Goal: Use online tool/utility: Use online tool/utility

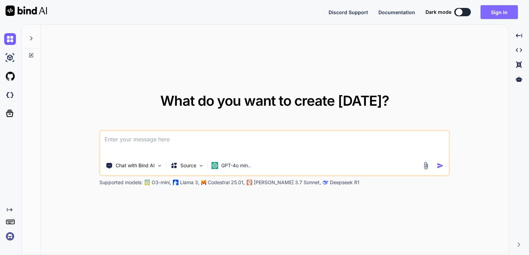
click at [509, 13] on button "Sign in" at bounding box center [498, 12] width 37 height 14
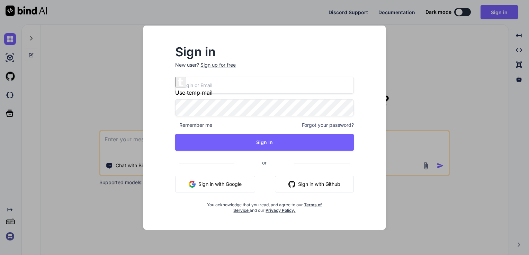
click at [227, 186] on button "Sign in with Google" at bounding box center [215, 184] width 80 height 17
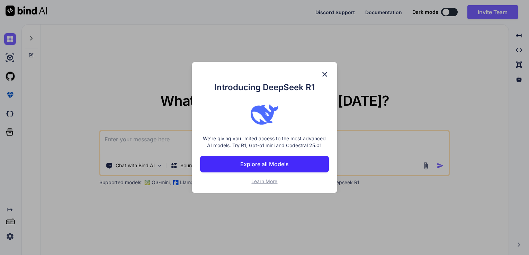
click at [271, 167] on p "Explore all Models" at bounding box center [264, 164] width 48 height 8
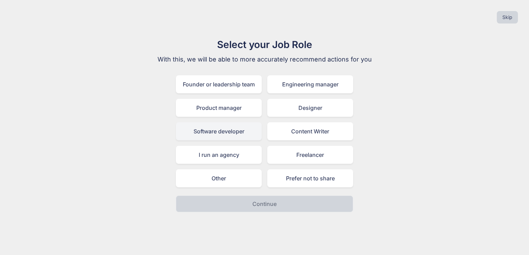
click at [238, 132] on div "Software developer" at bounding box center [219, 131] width 86 height 18
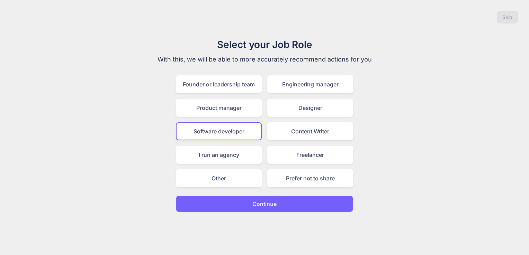
click at [252, 201] on button "Continue" at bounding box center [264, 204] width 177 height 17
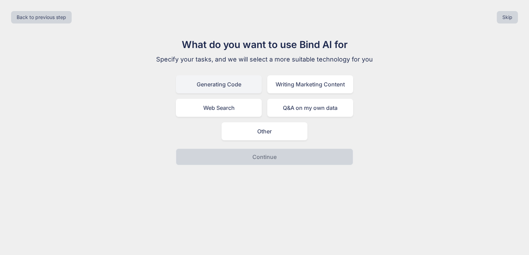
click at [221, 88] on div "Generating Code" at bounding box center [219, 84] width 86 height 18
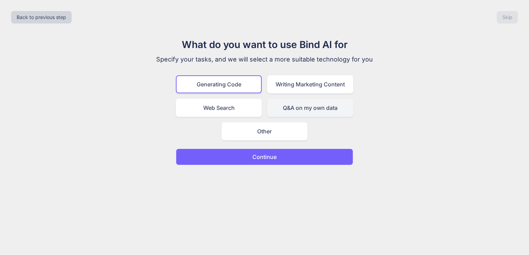
click at [332, 109] on div "Q&A on my own data" at bounding box center [310, 108] width 86 height 18
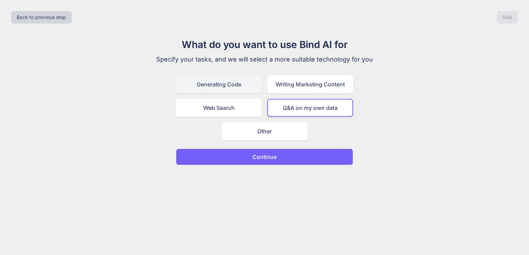
click at [232, 87] on div "Generating Code" at bounding box center [219, 84] width 86 height 18
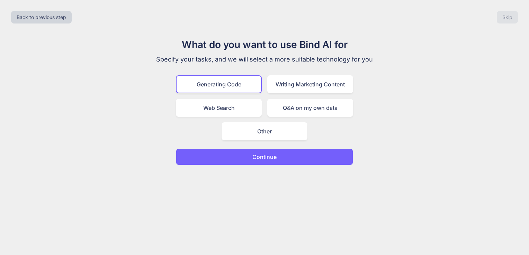
click at [239, 156] on button "Continue" at bounding box center [264, 157] width 177 height 17
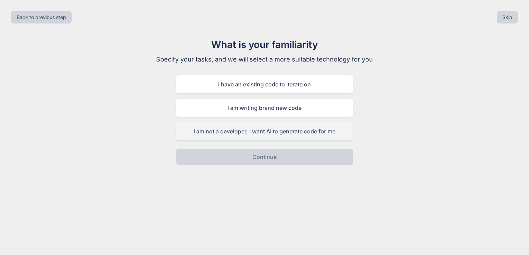
click at [270, 134] on div "I am not a developer, I want AI to generate code for me" at bounding box center [264, 131] width 177 height 18
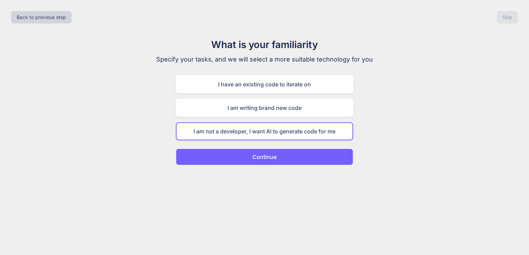
click at [266, 156] on p "Continue" at bounding box center [264, 157] width 24 height 8
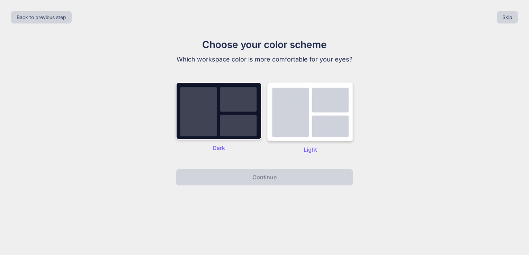
click at [314, 124] on img at bounding box center [310, 111] width 86 height 59
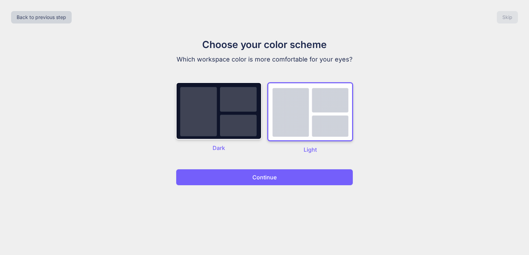
click at [304, 175] on button "Continue" at bounding box center [264, 177] width 177 height 17
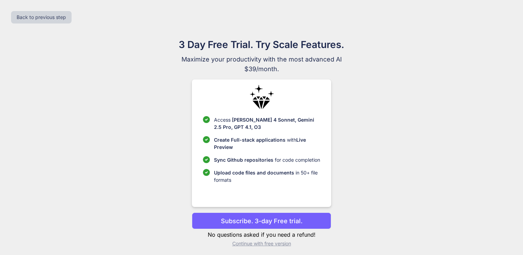
scroll to position [3, 0]
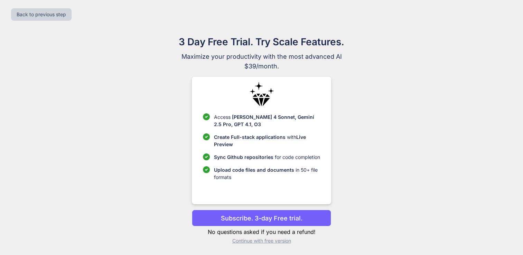
click at [270, 240] on p "Continue with free version" at bounding box center [261, 241] width 139 height 7
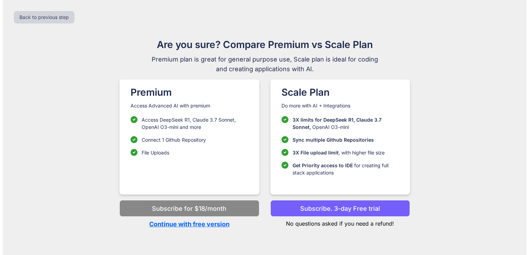
scroll to position [0, 0]
click at [206, 227] on p "Continue with free version" at bounding box center [188, 224] width 139 height 9
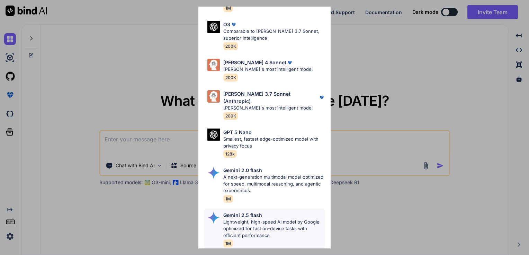
scroll to position [285, 0]
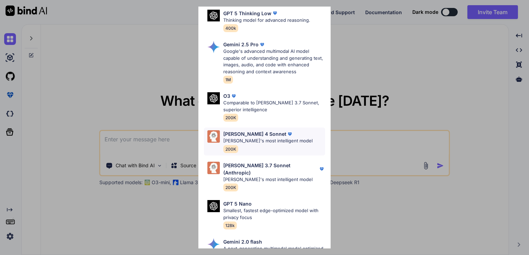
click at [255, 138] on p "[PERSON_NAME]'s most intelligent model" at bounding box center [267, 141] width 89 height 7
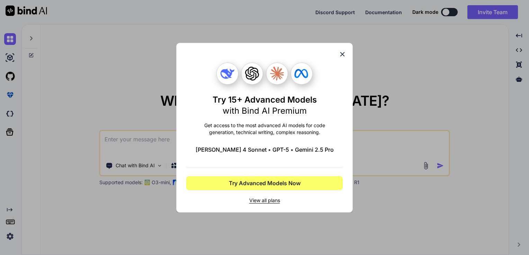
click at [273, 200] on span "View all plans" at bounding box center [264, 200] width 156 height 7
click at [342, 53] on icon at bounding box center [342, 55] width 8 height 8
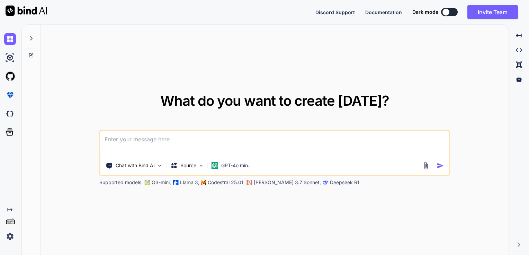
click at [177, 137] on textarea at bounding box center [274, 144] width 348 height 26
click at [167, 145] on textarea at bounding box center [274, 144] width 348 height 26
paste textarea "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"
type textarea "x"
type textarea "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"
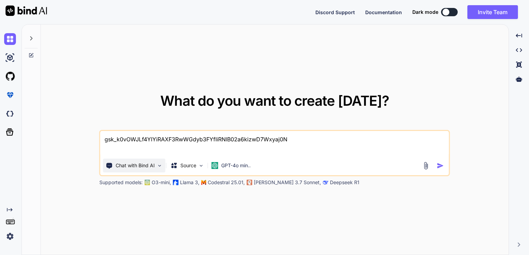
type textarea "x"
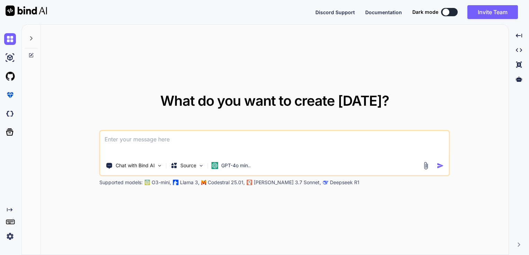
click at [253, 140] on textarea at bounding box center [274, 144] width 348 height 26
paste textarea "C:\Users\Hp\Desktop\atten_sys"
type textarea "x"
type textarea "C:\Users\Hp\Desktop\atten_sys"
type textarea "x"
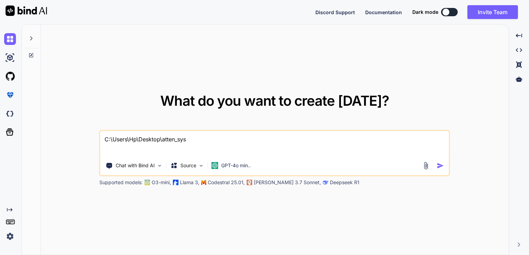
type textarea "C:\Users\Hp\Desktop\atten_sys"
click at [442, 163] on img "button" at bounding box center [440, 165] width 7 height 7
click at [440, 164] on img "button" at bounding box center [440, 165] width 7 height 7
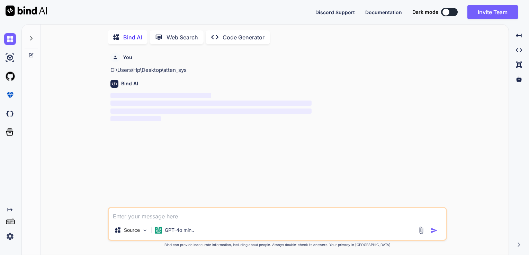
scroll to position [2, 0]
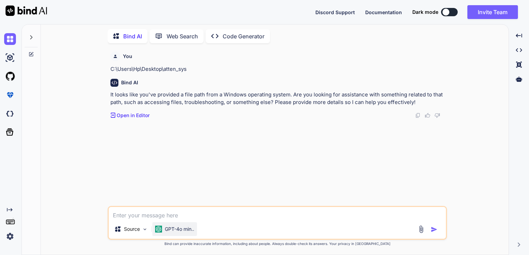
click at [173, 230] on p "GPT-4o min.." at bounding box center [179, 229] width 29 height 7
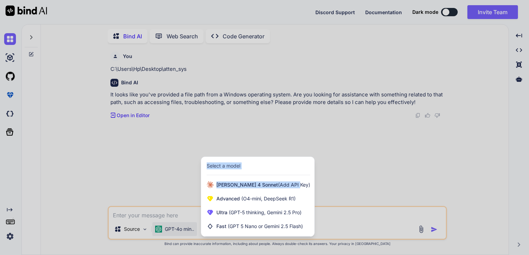
drag, startPoint x: 277, startPoint y: 186, endPoint x: 338, endPoint y: 185, distance: 61.3
click at [197, 222] on div "GPT-4o min.. Select a model [PERSON_NAME] 4 Sonnet (Add API Key) Advanced (O4-m…" at bounding box center [174, 230] width 45 height 17
click at [338, 185] on div at bounding box center [264, 127] width 529 height 255
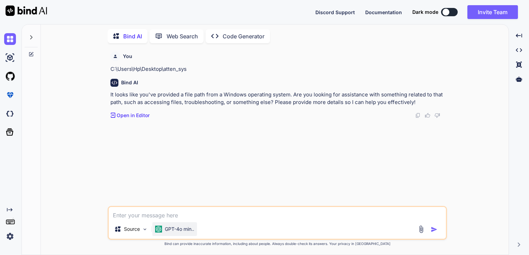
click at [191, 231] on p "GPT-4o min.." at bounding box center [179, 229] width 29 height 7
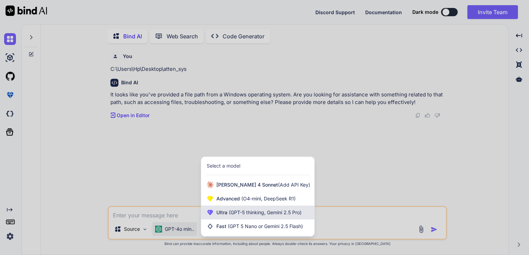
click at [239, 209] on div "Ultra (GPT-5 thinking, Gemini 2.5 Pro)" at bounding box center [257, 213] width 113 height 14
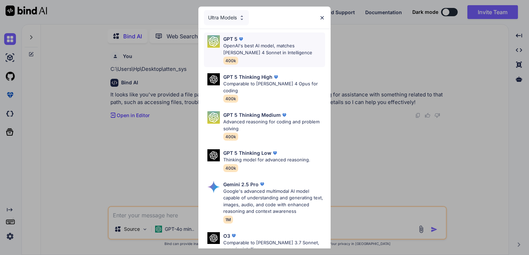
click at [260, 51] on p "OpenAI's best AI model, matches [PERSON_NAME] 4 Sonnet in Intelligence" at bounding box center [274, 49] width 102 height 13
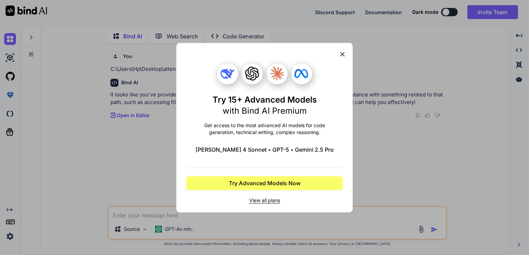
click at [342, 53] on icon at bounding box center [342, 55] width 8 height 8
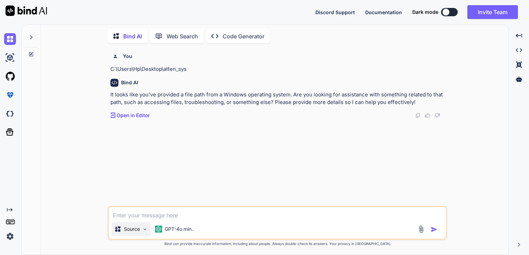
click at [147, 231] on img at bounding box center [145, 230] width 6 height 6
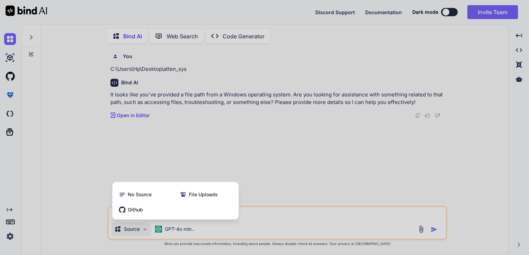
click at [280, 204] on div at bounding box center [264, 127] width 529 height 255
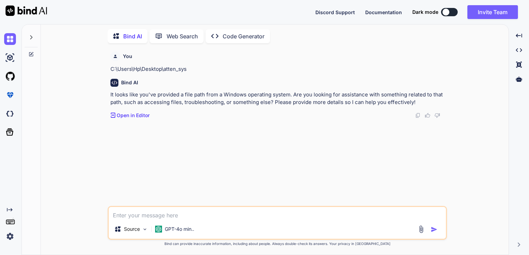
click at [276, 216] on textarea at bounding box center [277, 213] width 337 height 12
paste textarea "C:\Users\Hp\Desktop\atten_sys"
type textarea "x"
type textarea "C:\Users\Hp\Desktop\atten_sys"
type textarea "x"
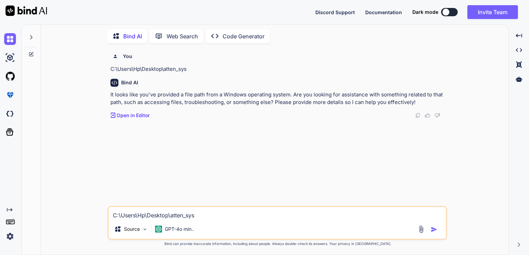
type textarea "C:\Users\Hp\Desktop\atten_sy"
type textarea "x"
type textarea "C:\Users\Hp\Desktop\atten_sy="
type textarea "x"
type textarea "C:\Users\Hp\Desktop\atten_sy=="
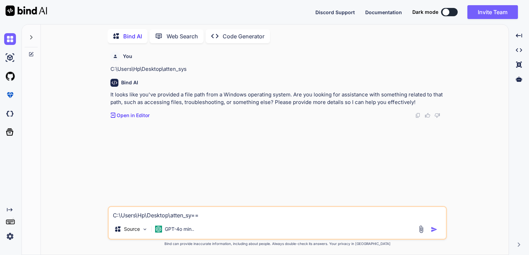
type textarea "x"
type textarea "C:\Users\Hp\Desktop\atten_sy==="
type textarea "x"
type textarea "C:\Users\Hp\Desktop\atten_sy===="
type textarea "x"
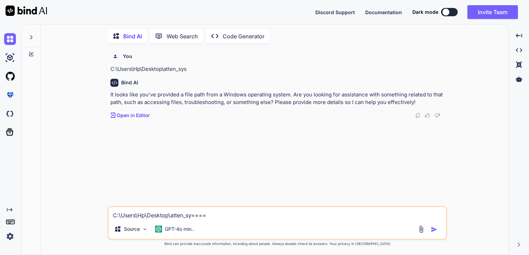
type textarea "C:\Users\Hp\Desktop\atten_sy====="
type textarea "x"
type textarea "C:\Users\Hp\Desktop\atten_sy======"
type textarea "x"
type textarea "C:\Users\Hp\Desktop\atten_sy======="
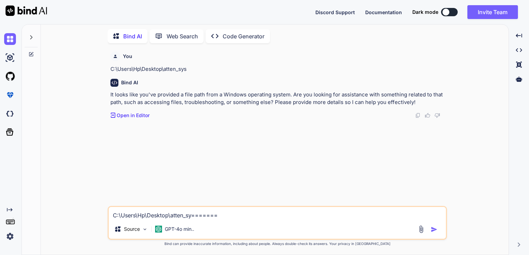
type textarea "x"
type textarea "C:\Users\Hp\Desktop\atten_sy========"
type textarea "x"
type textarea "C:\Users\Hp\Desktop\atten_sy========="
type textarea "x"
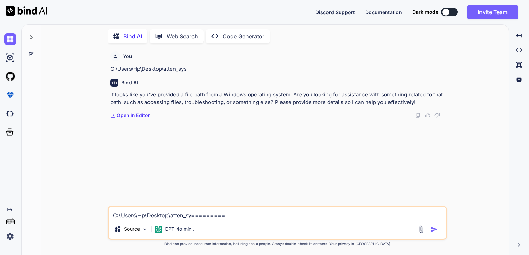
type textarea "C:\Users\Hp\Desktop\atten_sy=========="
type textarea "x"
type textarea "C:\Users\Hp\Desktop\atten_sy==========="
type textarea "x"
type textarea "C:\Users\Hp\Desktop\atten_sy============"
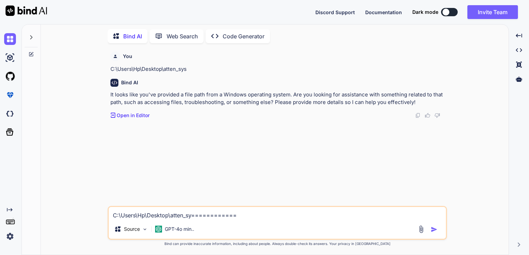
type textarea "x"
type textarea "C:\Users\Hp\Desktop\atten_sy============="
type textarea "x"
type textarea "C:\Users\Hp\Desktop\atten_sy=============="
type textarea "x"
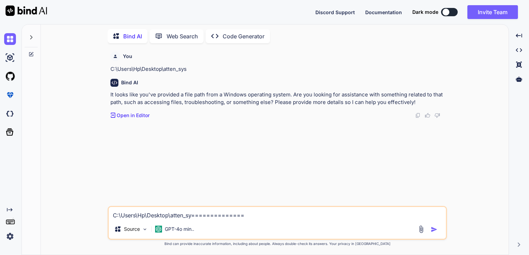
type textarea "C:\Users\Hp\Desktop\atten_sy==============="
type textarea "x"
type textarea "C:\Users\Hp\Desktop\atten_sy================="
type textarea "x"
type textarea "C:\Users\Hp\Desktop\atten_sy================"
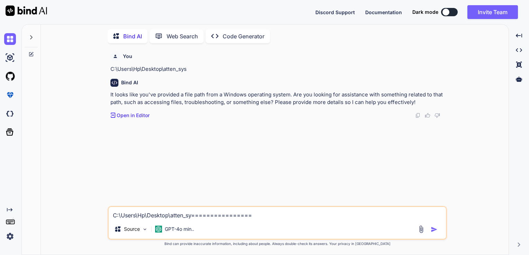
type textarea "x"
type textarea "C:\Users\Hp\Desktop\atten_sy==============="
type textarea "x"
type textarea "C:\Users\Hp\Desktop\atten_sy=============="
type textarea "x"
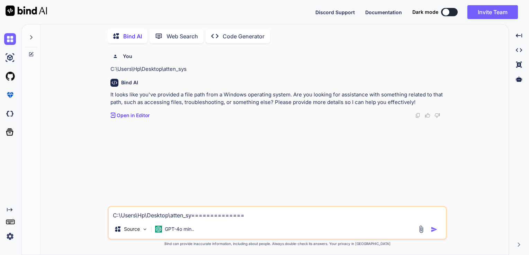
type textarea "C:\Users\Hp\Desktop\atten_sy============="
type textarea "x"
type textarea "C:\Users\Hp\Desktop\atten_sy============"
type textarea "x"
type textarea "C:\Users\Hp\Desktop\atten_sy==========="
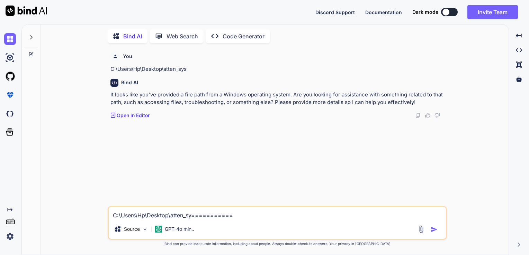
type textarea "x"
type textarea "C:\Users\Hp\Desktop\atten_sy=========="
type textarea "x"
type textarea "C:\Users\Hp\Desktop\atten_sy========="
type textarea "x"
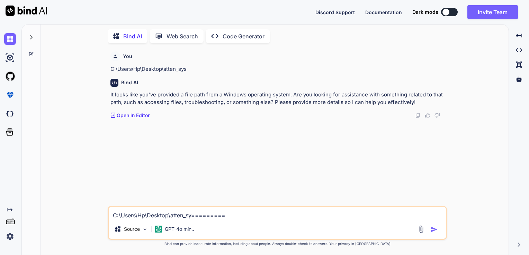
type textarea "C:\Users\Hp\Desktop\atten_sy========"
type textarea "x"
type textarea "C:\Users\Hp\Desktop\atten_sy======="
type textarea "x"
type textarea "C:\Users\Hp\Desktop\atten_sy======"
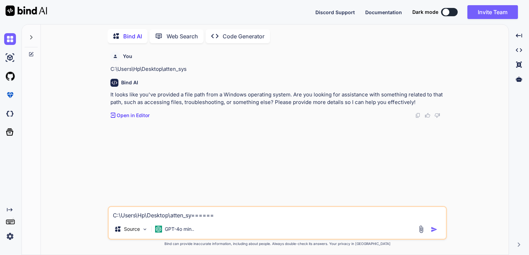
type textarea "x"
type textarea "C:\Users\Hp\Desktop\atten_sy====="
type textarea "x"
type textarea "C:\Users\Hp\Desktop\atten_sy===="
type textarea "x"
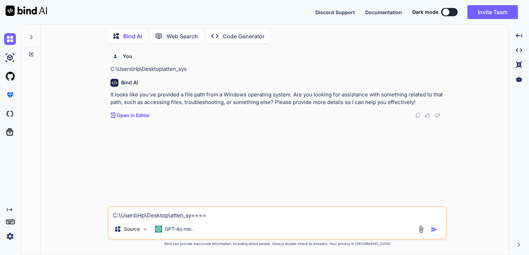
type textarea "C:\Users\Hp\Desktop\atten_sy==="
type textarea "x"
type textarea "C:\Users\Hp\Desktop\atten_sy=="
type textarea "x"
type textarea "C:\Users\Hp\Desktop\atten_sy="
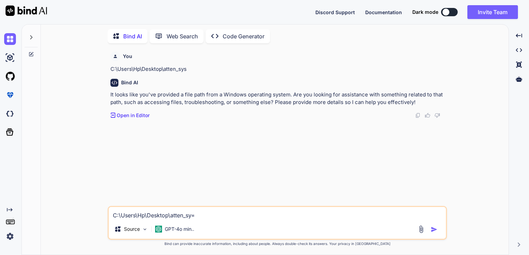
type textarea "x"
type textarea "C:\Users\Hp\Desktop\atten_sy"
type textarea "x"
type textarea "C:\Users\Hp\Desktop\atten_s"
type textarea "x"
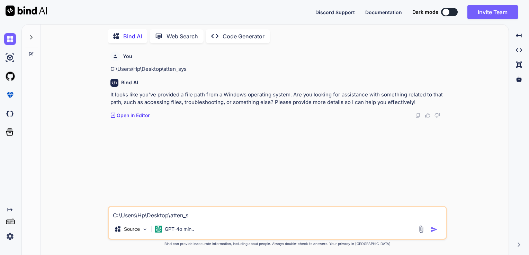
type textarea "C:\Users\Hp\Desktop\atten_"
type textarea "x"
type textarea "C:\Users\Hp\Desktop\atten"
type textarea "x"
type textarea "C:\Users\Hp\Desktop\atte"
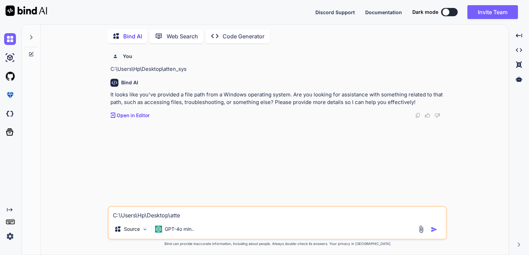
type textarea "x"
type textarea "C:\Users\Hp\Desktop\att"
type textarea "x"
type textarea "C:\Users\Hp\Desktop\at"
type textarea "x"
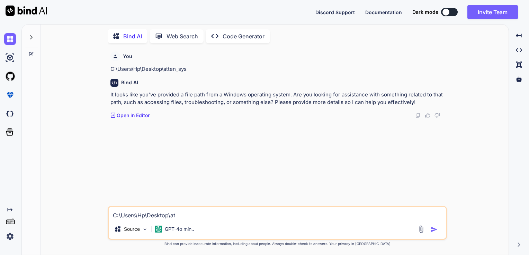
type textarea "C:\Users\Hp\Desktop\a"
type textarea "x"
type textarea "C:\Users\Hp\Desktop\"
type textarea "x"
type textarea "C:\Users\Hp\Desktop"
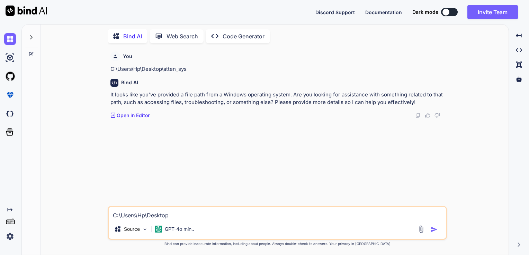
type textarea "x"
type textarea "C:\Users\Hp\Deskto"
type textarea "x"
type textarea "C:\Users\Hp\Deskt"
type textarea "x"
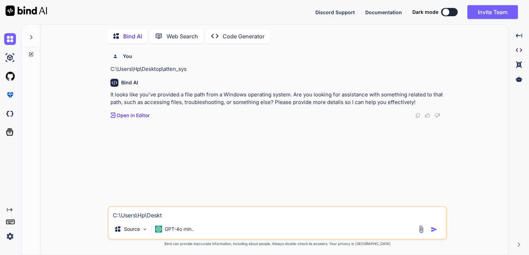
type textarea "C:\Users\Hp\Desk"
type textarea "x"
type textarea "C:\Users\Hp\Des"
type textarea "x"
type textarea "C:\Users\Hp\De"
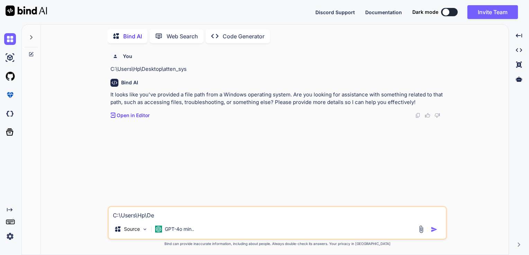
type textarea "x"
type textarea "C:\Users\Hp\D"
type textarea "x"
type textarea "C:\Users\Hp\"
type textarea "x"
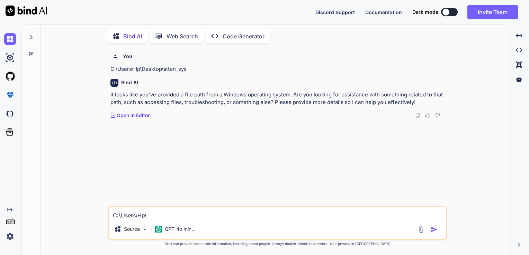
type textarea "C:\Users\Hp"
type textarea "x"
type textarea "C:\Users\H"
type textarea "x"
type textarea "C:\Users\"
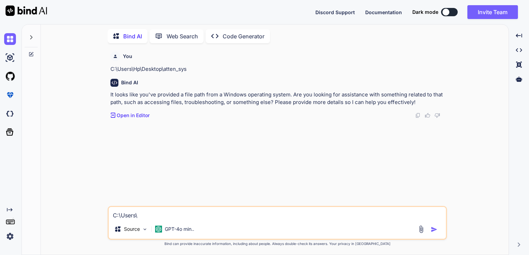
type textarea "x"
type textarea "C:\Users"
type textarea "x"
type textarea "C:\User"
type textarea "x"
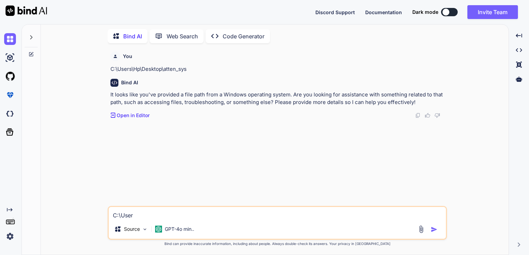
type textarea "C:\Use"
type textarea "x"
type textarea "C:\Us"
type textarea "x"
type textarea "C:\U"
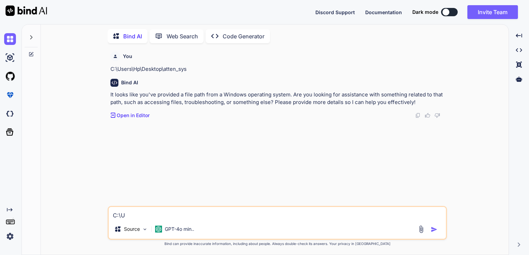
type textarea "x"
type textarea "C:\"
type textarea "x"
type textarea "C:"
type textarea "x"
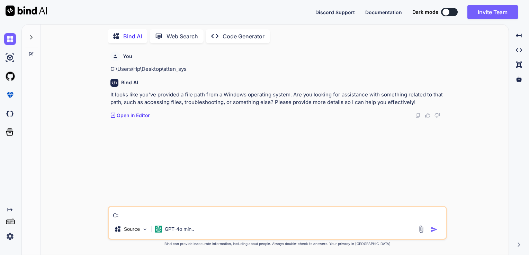
type textarea "C"
type textarea "x"
type textarea "y"
type textarea "x"
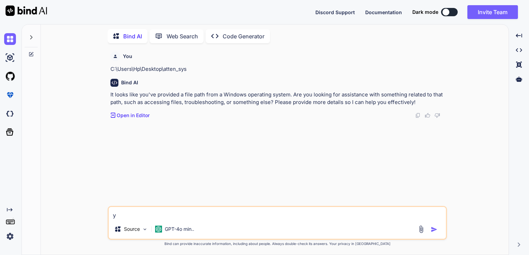
type textarea "yy"
type textarea "x"
type textarea "yye"
type textarea "x"
type textarea "yyes"
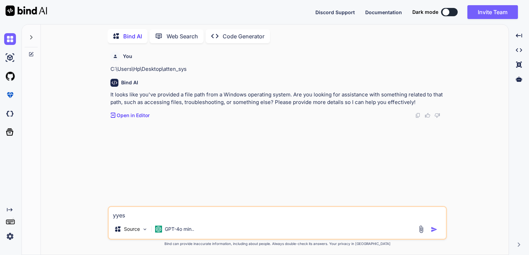
type textarea "x"
type textarea "yyess"
type textarea "x"
type textarea "yyess"
type textarea "x"
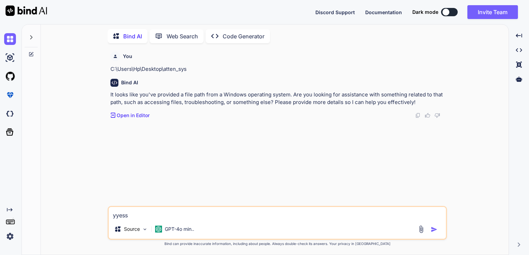
type textarea "yyess a"
type textarea "x"
type textarea "yyess ac"
type textarea "x"
type textarea "yyess acc"
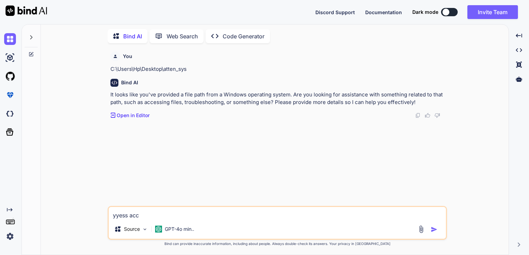
type textarea "x"
type textarea "yyess acce"
type textarea "x"
type textarea "yyess acces"
type textarea "x"
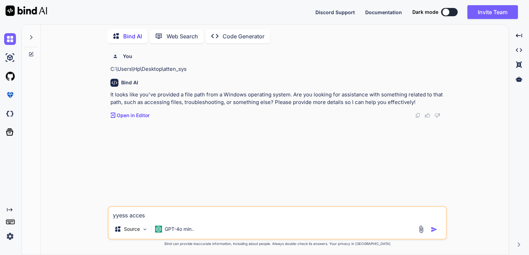
type textarea "yyess access"
type textarea "x"
type textarea "yyess access"
type textarea "x"
type textarea "yyess access t"
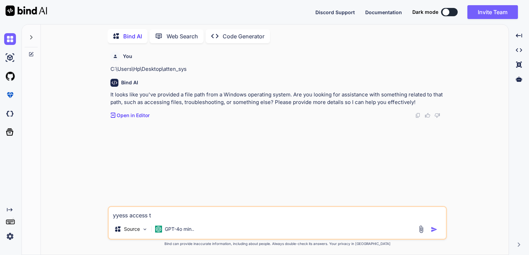
type textarea "x"
type textarea "yyess access th"
type textarea "x"
type textarea "yyess access thi"
type textarea "x"
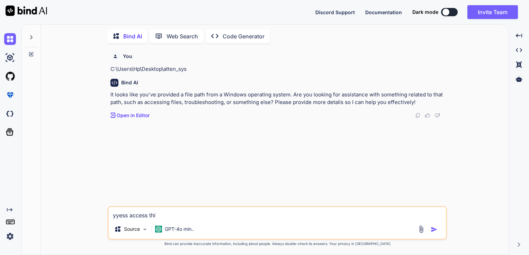
type textarea "yyess access this"
type textarea "x"
type textarea "yyess access this"
type textarea "x"
type textarea "yyess access this a"
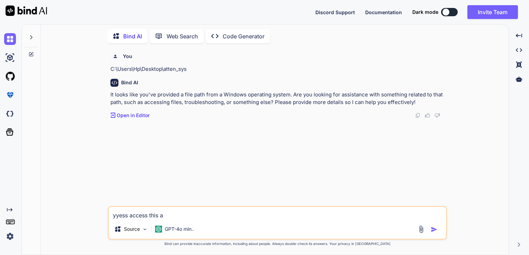
type textarea "x"
type textarea "yyess access this an"
type textarea "x"
type textarea "yyess access this and"
type textarea "x"
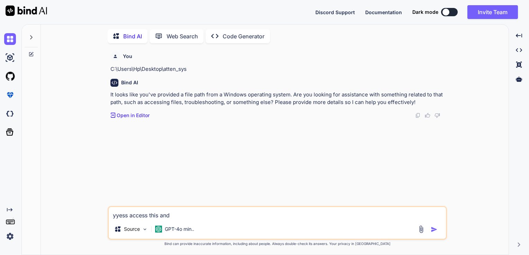
type textarea "yyess access this and e"
type textarea "x"
type textarea "yyess access this and ed"
type textarea "x"
type textarea "yyess access this and edi"
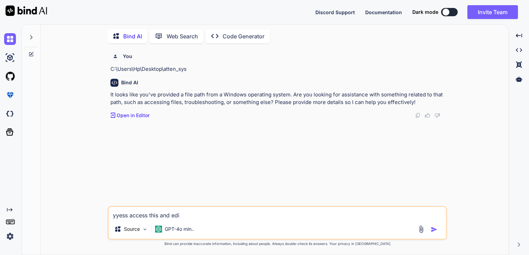
type textarea "x"
type textarea "yyess access this and edit"
type textarea "x"
type textarea "yyess access this and edit"
type textarea "x"
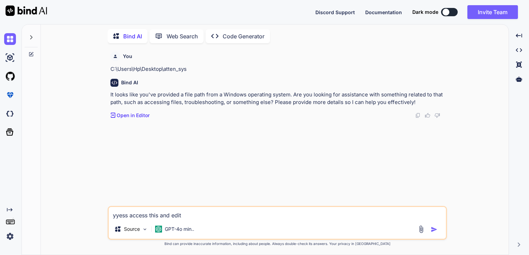
type textarea "yyess access this and edit i"
type textarea "x"
type textarea "yyess access this and edit in"
type textarea "x"
type textarea "yyess access this and edit in"
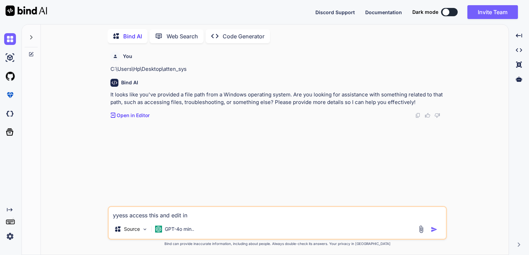
type textarea "x"
type textarea "yyess access this and edit in f"
type textarea "x"
type textarea "yyess access this and edit in fi"
type textarea "x"
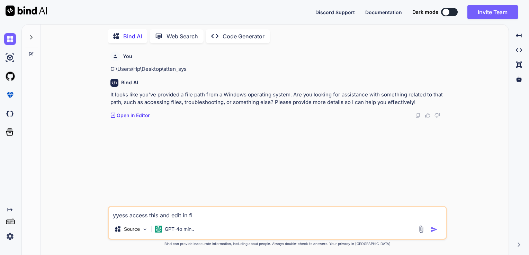
type textarea "yyess access this and edit in fil"
type textarea "x"
type textarea "yyess access this and edit in file"
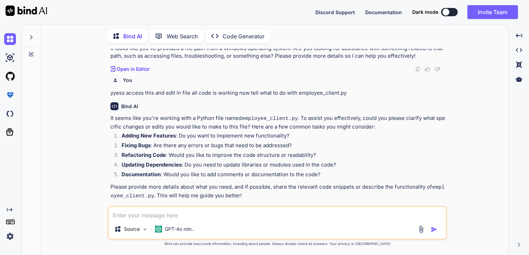
scroll to position [50, 0]
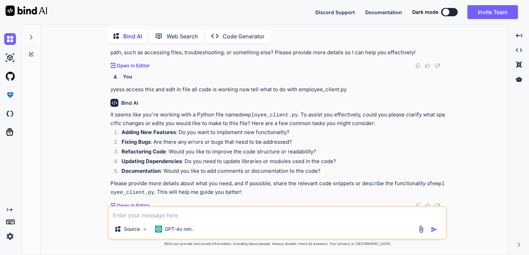
click at [207, 213] on textarea at bounding box center [277, 213] width 337 height 12
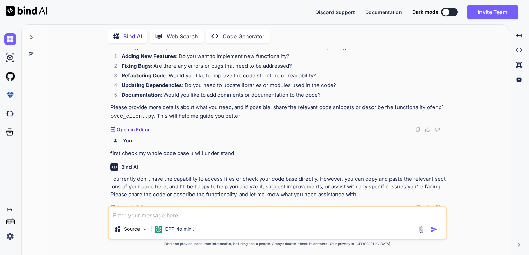
scroll to position [128, 0]
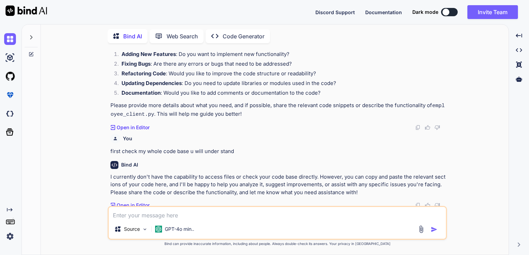
click at [136, 205] on p "Open in Editor" at bounding box center [133, 205] width 33 height 7
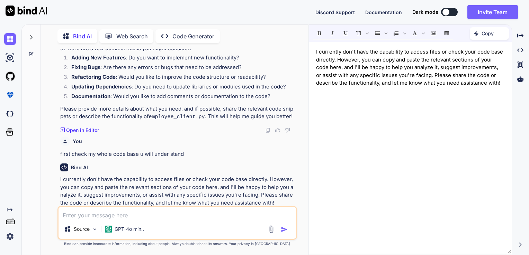
scroll to position [151, 0]
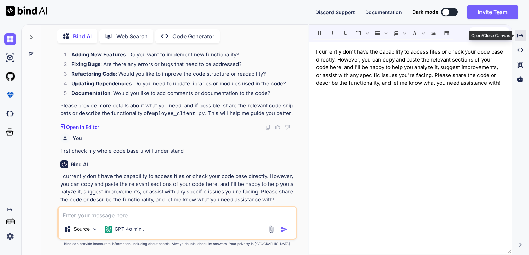
click at [520, 32] on div "Created with Pixso." at bounding box center [519, 36] width 11 height 12
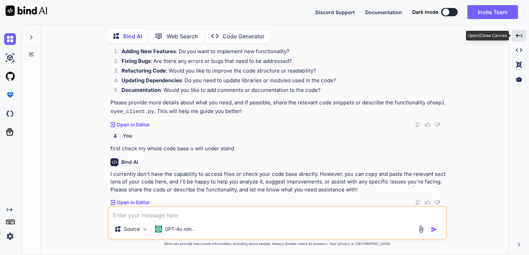
scroll to position [128, 0]
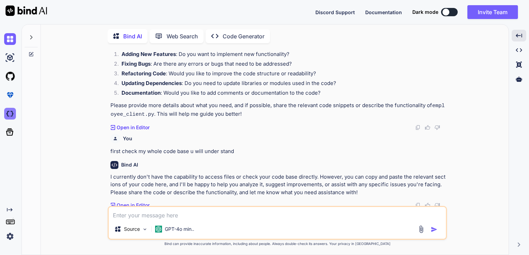
click at [11, 114] on img at bounding box center [10, 114] width 12 height 12
click at [7, 40] on img at bounding box center [10, 39] width 12 height 12
